Goal: Transaction & Acquisition: Purchase product/service

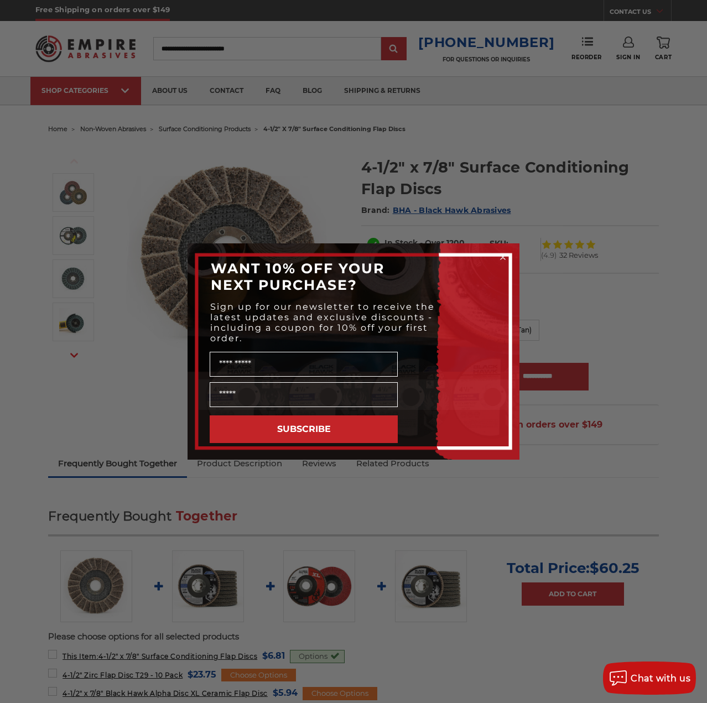
drag, startPoint x: 363, startPoint y: 165, endPoint x: 616, endPoint y: 167, distance: 253.4
click at [640, 177] on div "Close dialog WANT 10% OFF YOUR NEXT PURCHASE? Sign up for our newsletter to rec…" at bounding box center [353, 351] width 707 height 703
click at [500, 255] on circle "Close dialog" at bounding box center [503, 257] width 11 height 11
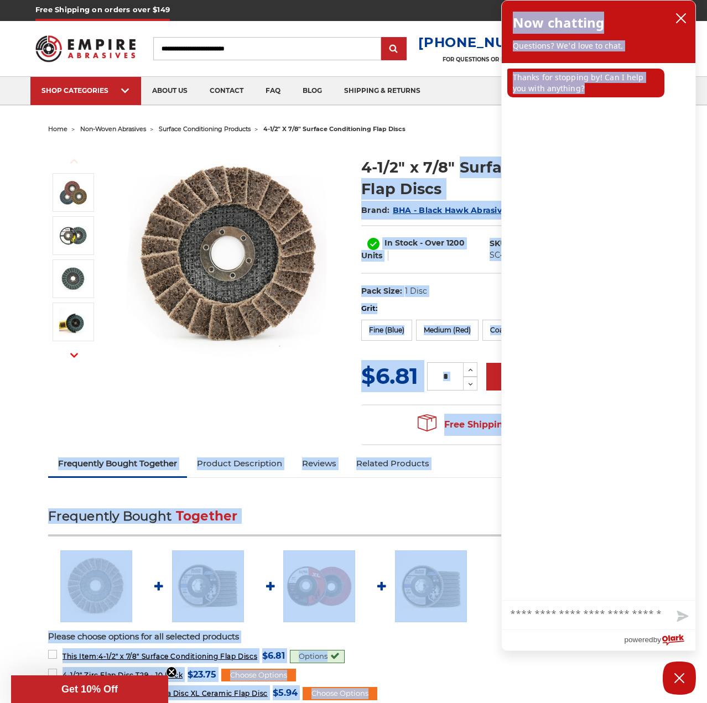
drag, startPoint x: 461, startPoint y: 168, endPoint x: 508, endPoint y: 163, distance: 47.8
click at [679, 21] on icon "close chatbox" at bounding box center [681, 18] width 11 height 11
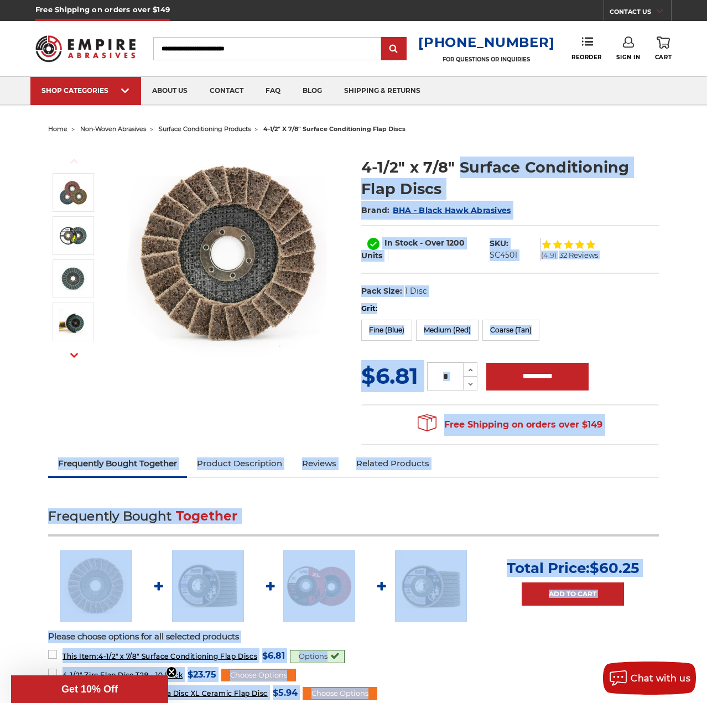
click at [543, 174] on h1 "4-1/2" x 7/8" Surface Conditioning Flap Discs" at bounding box center [510, 178] width 298 height 43
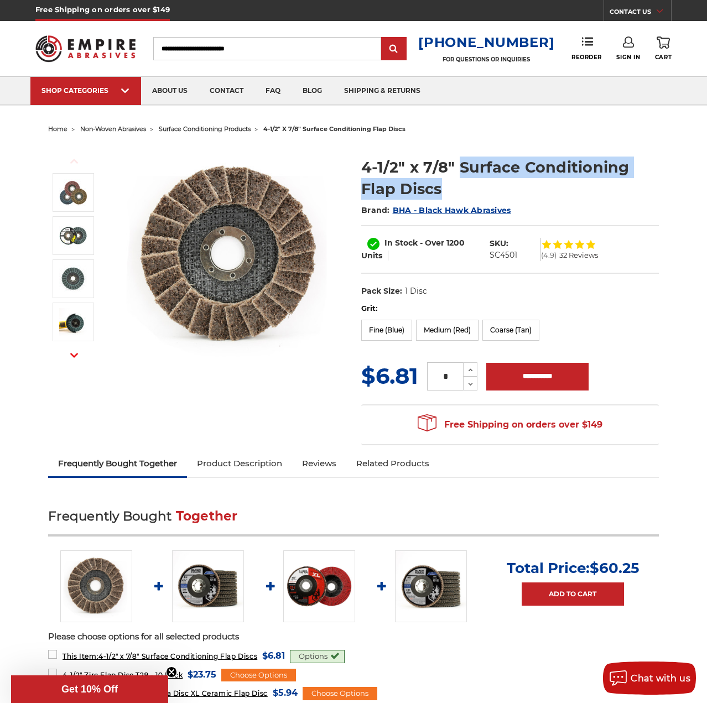
drag, startPoint x: 462, startPoint y: 166, endPoint x: 513, endPoint y: 185, distance: 55.0
click at [513, 185] on h1 "4-1/2" x 7/8" Surface Conditioning Flap Discs" at bounding box center [510, 178] width 298 height 43
copy h1 "Surface Conditioning Flap Discs"
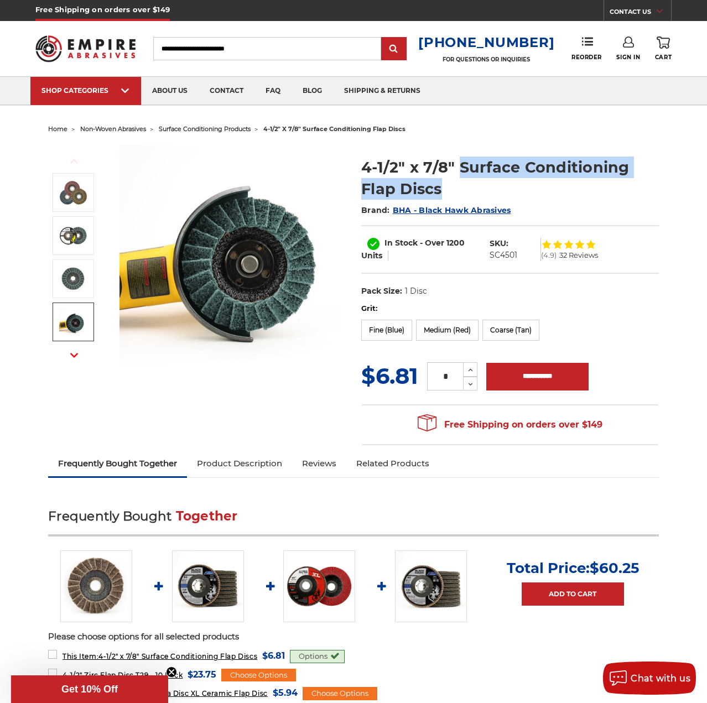
copy h1 "Surface Conditioning Flap Discs"
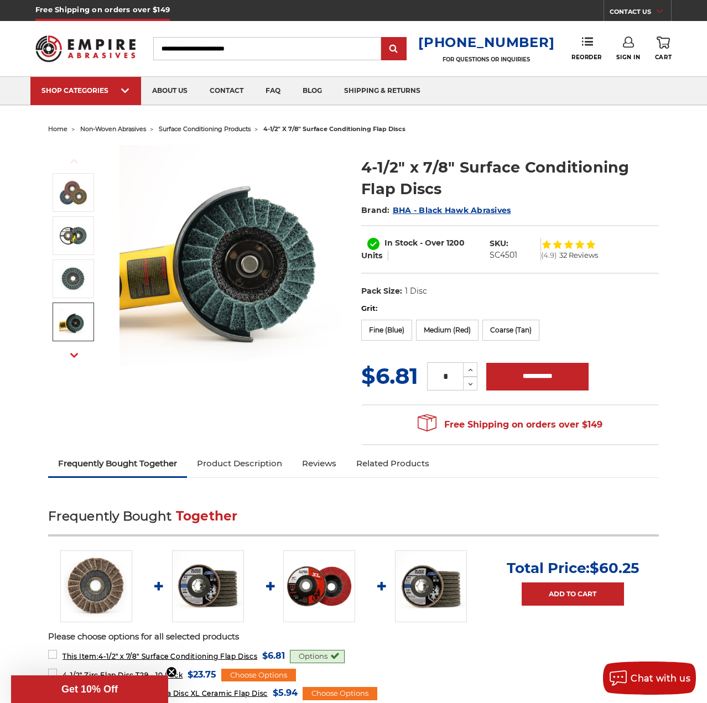
click at [649, 348] on form "Grit: Fine (Blue) Medium (Red) Coarse (Tan) MSRP: Was: Now: $6.81 (You save ) *…" at bounding box center [510, 348] width 298 height 90
click at [446, 330] on label "Medium (Red)" at bounding box center [447, 330] width 63 height 21
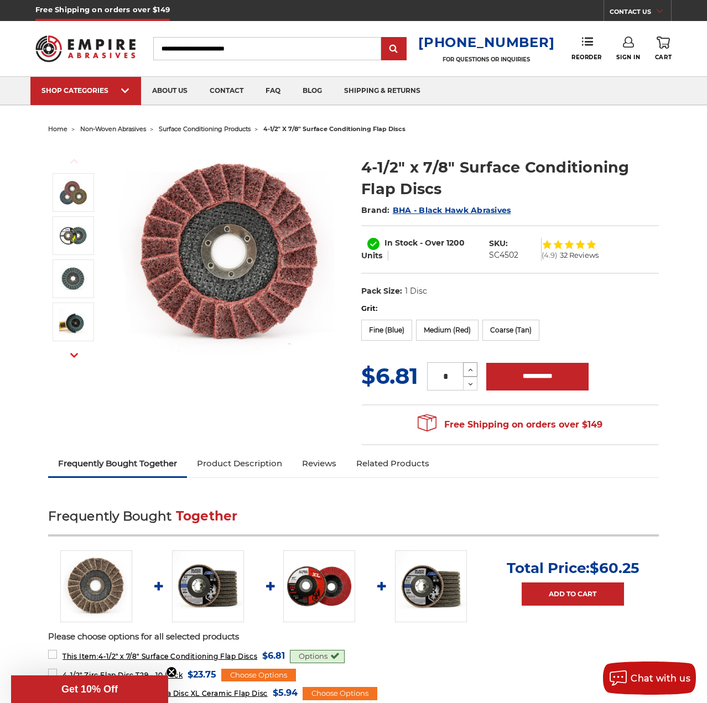
click at [473, 372] on icon at bounding box center [470, 370] width 8 height 10
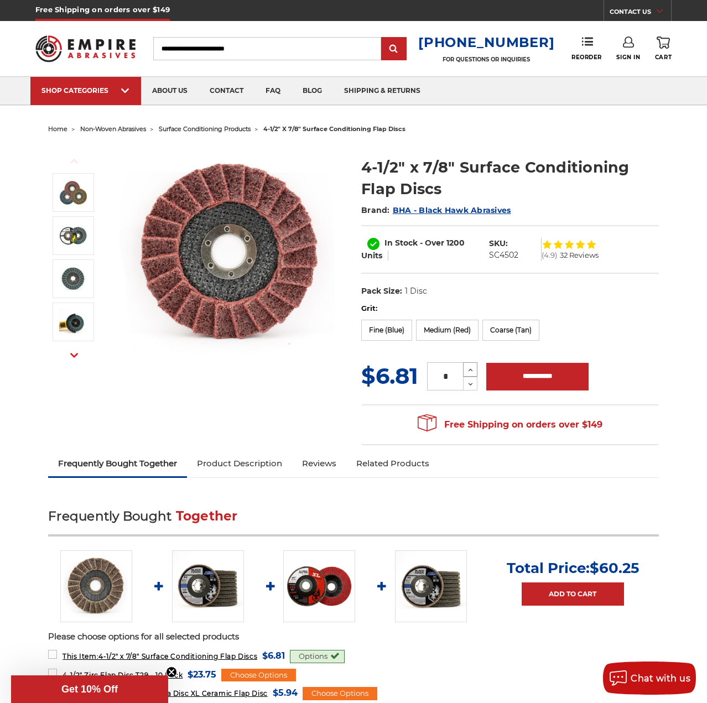
click at [473, 372] on icon at bounding box center [470, 370] width 8 height 10
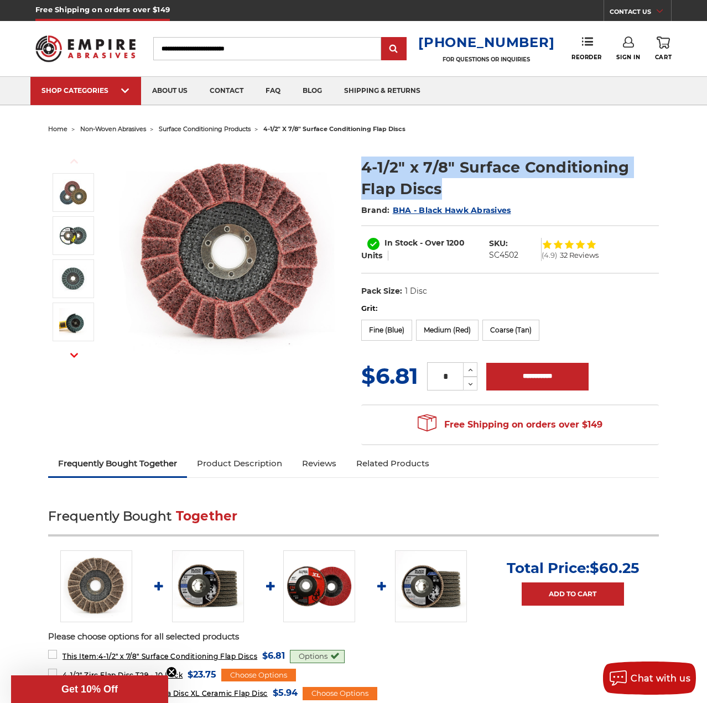
drag, startPoint x: 357, startPoint y: 167, endPoint x: 453, endPoint y: 190, distance: 98.0
click at [453, 190] on section "4-1/2" x 7/8" Surface Conditioning Flap Discs Brand: BHA - Black Hawk Abrasives…" at bounding box center [510, 224] width 313 height 158
click at [475, 384] on icon at bounding box center [470, 385] width 8 height 10
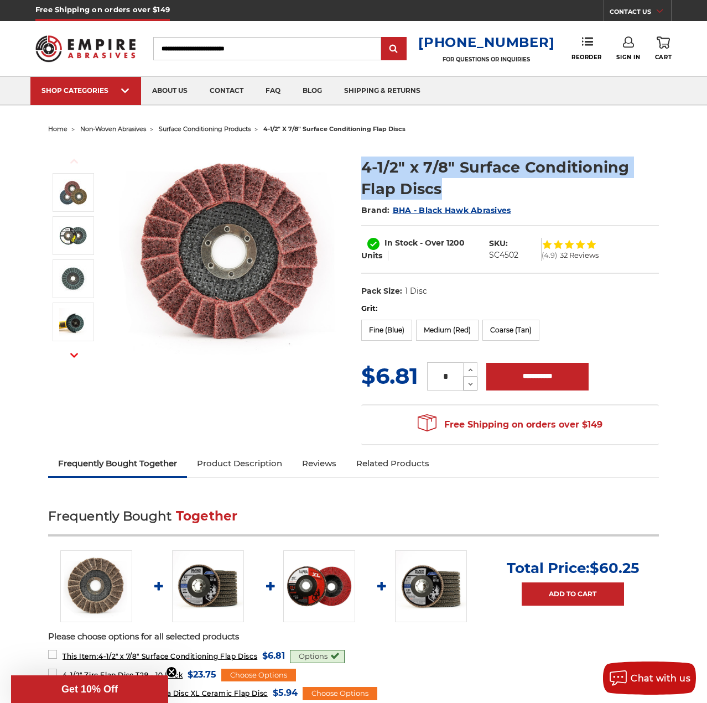
type input "*"
click at [538, 372] on input "**********" at bounding box center [537, 377] width 102 height 28
type input "**********"
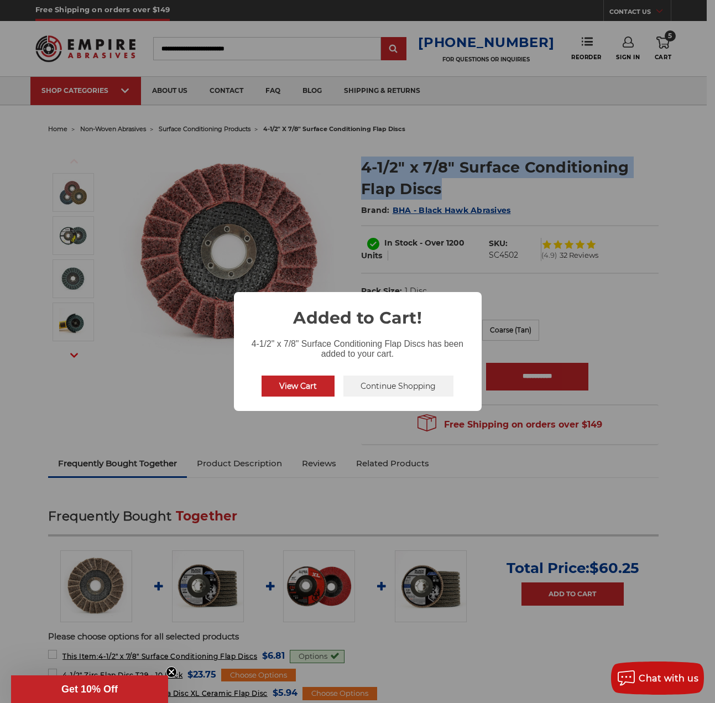
click at [312, 386] on button "View Cart" at bounding box center [298, 386] width 73 height 21
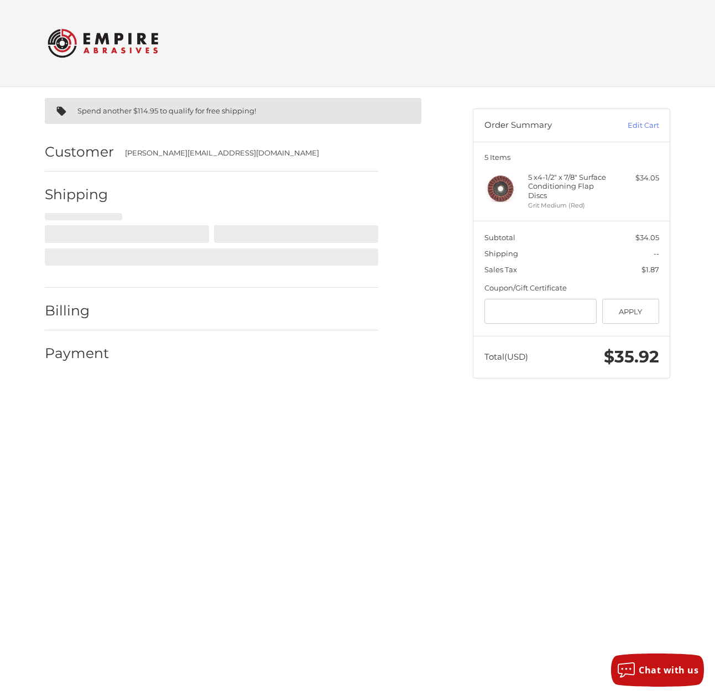
select select "**"
